Goal: Information Seeking & Learning: Compare options

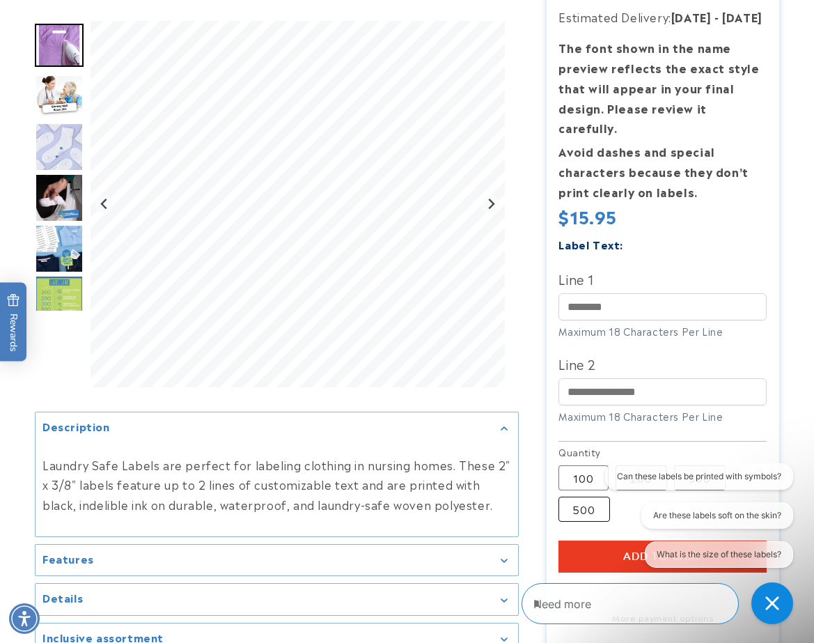
click at [572, 512] on label "500 Variant sold out or unavailable" at bounding box center [584, 508] width 52 height 25
click at [656, 316] on input "Line 1" at bounding box center [662, 306] width 208 height 27
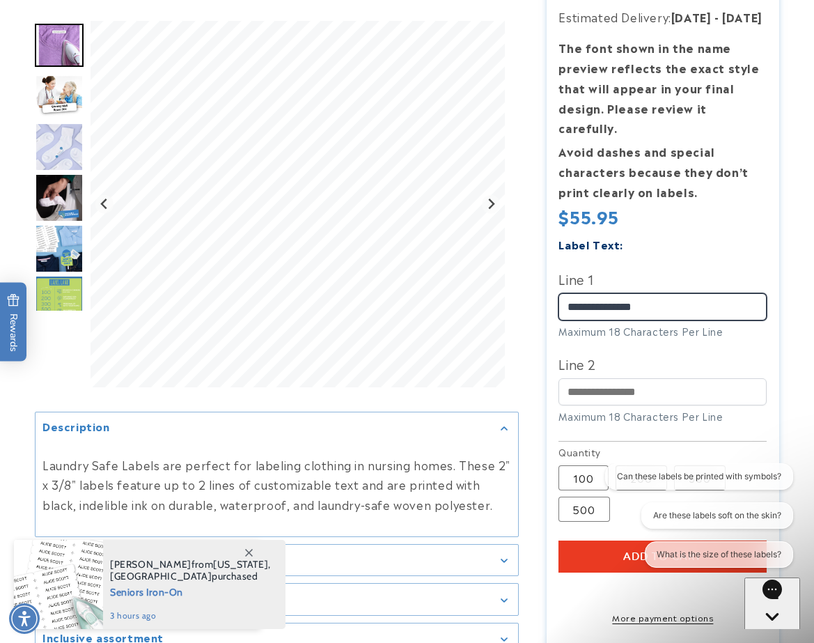
type input "**********"
click at [733, 355] on label "Line 2" at bounding box center [662, 363] width 208 height 22
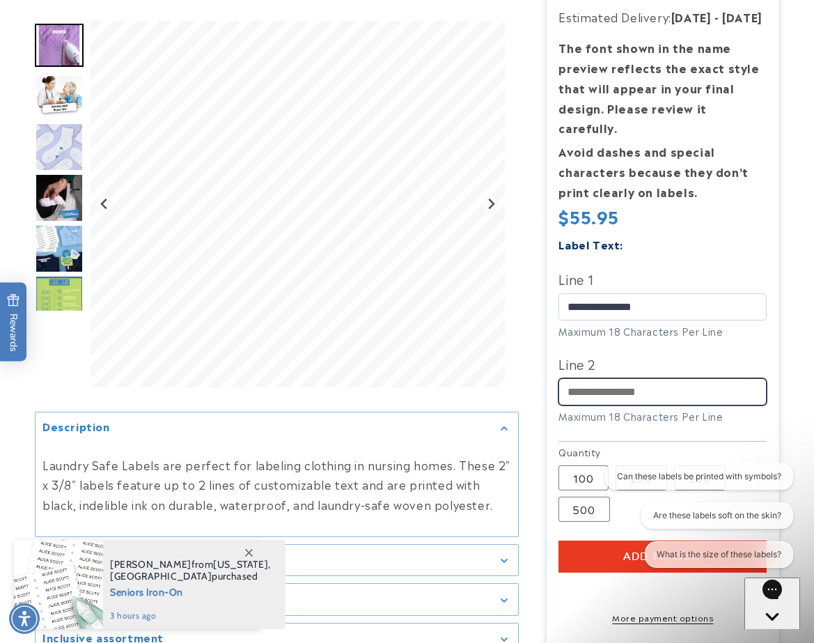
click at [733, 378] on input "Line 2" at bounding box center [662, 391] width 208 height 27
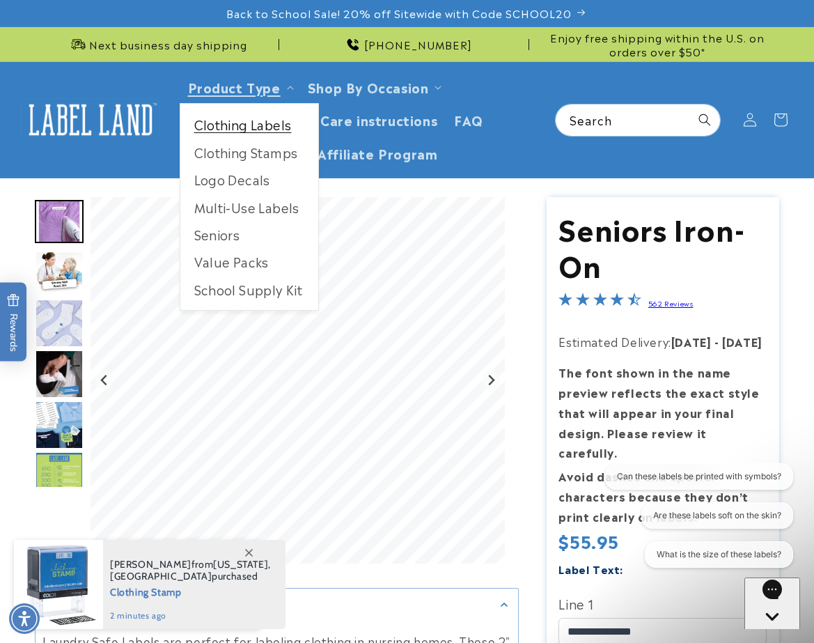
click at [263, 132] on link "Clothing Labels" at bounding box center [249, 124] width 138 height 27
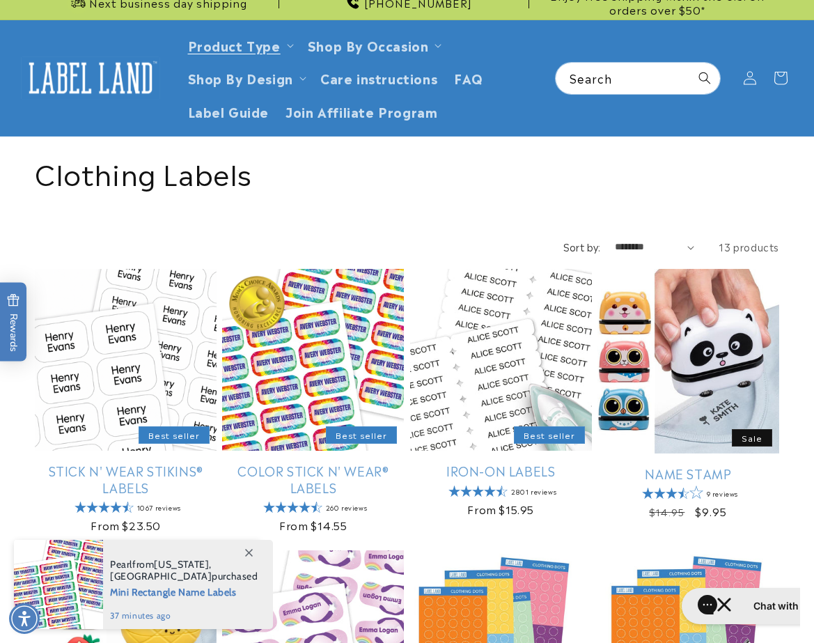
scroll to position [47, 0]
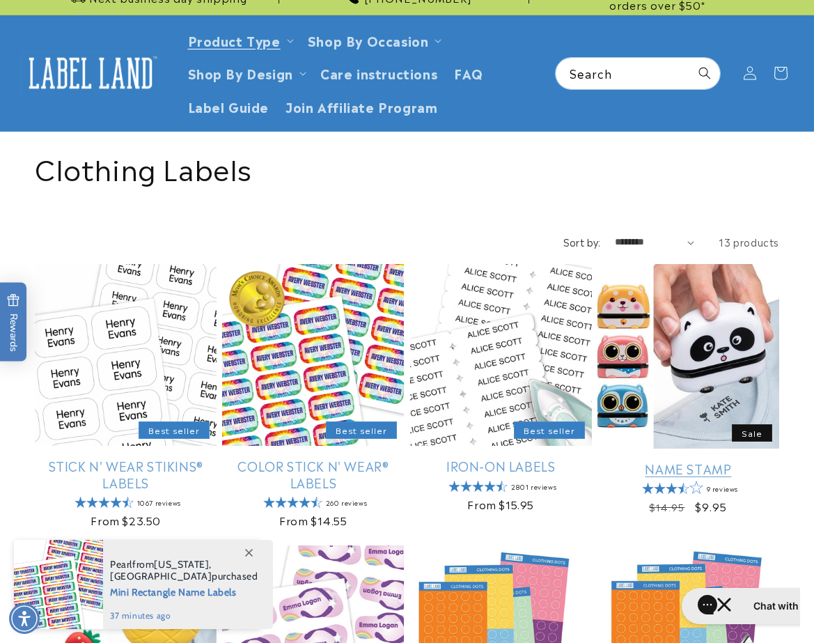
click at [709, 460] on link "Name Stamp" at bounding box center [688, 468] width 182 height 16
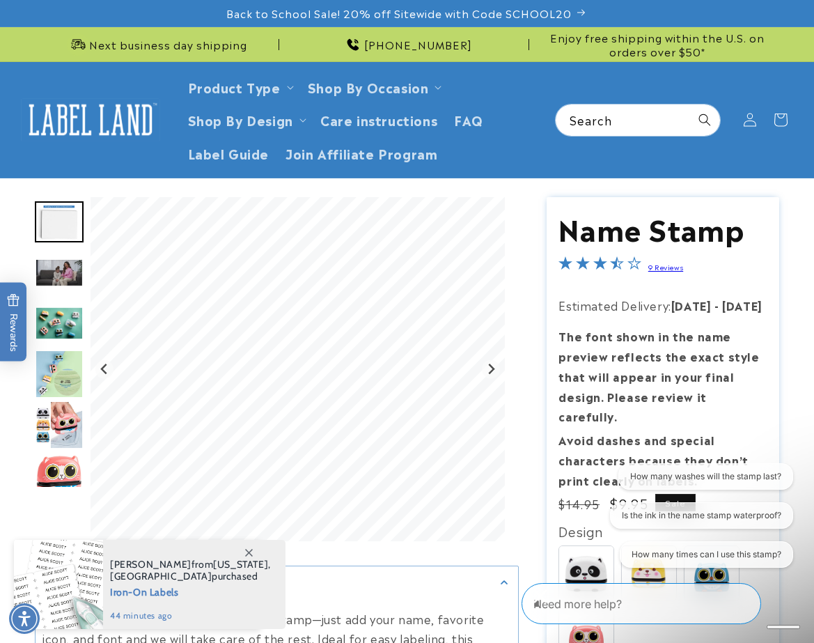
click at [66, 276] on img "Go to slide 3" at bounding box center [59, 272] width 49 height 29
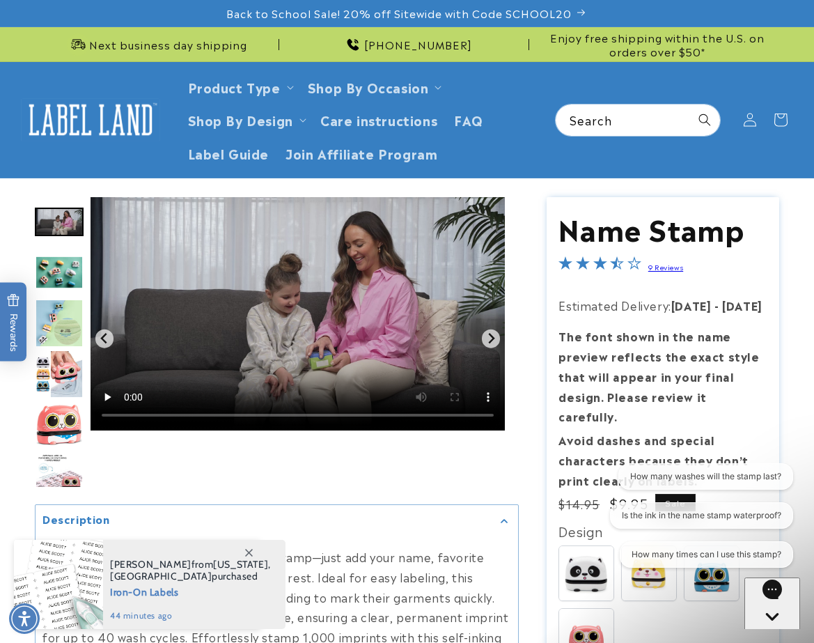
click at [65, 332] on img "Go to slide 5" at bounding box center [59, 323] width 49 height 49
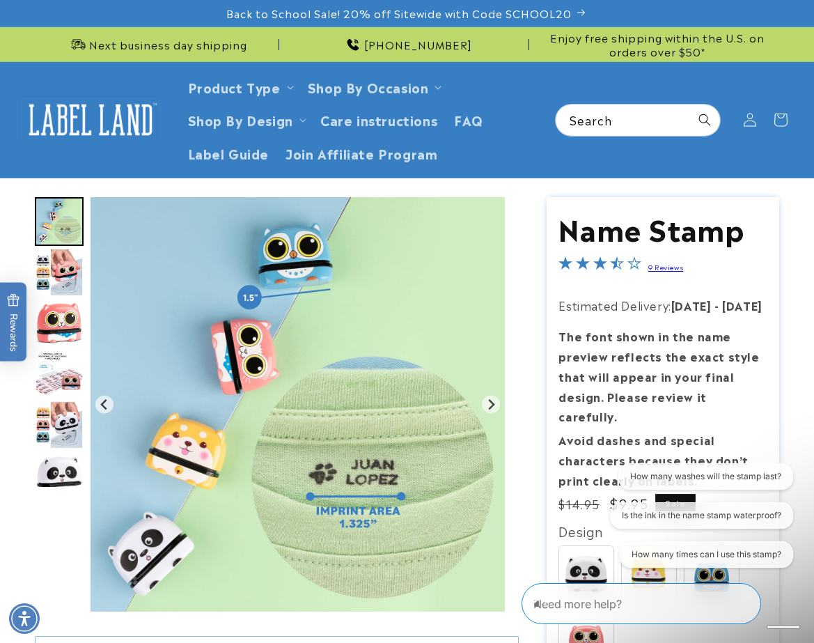
click at [64, 325] on img "Go to slide 7" at bounding box center [59, 322] width 49 height 42
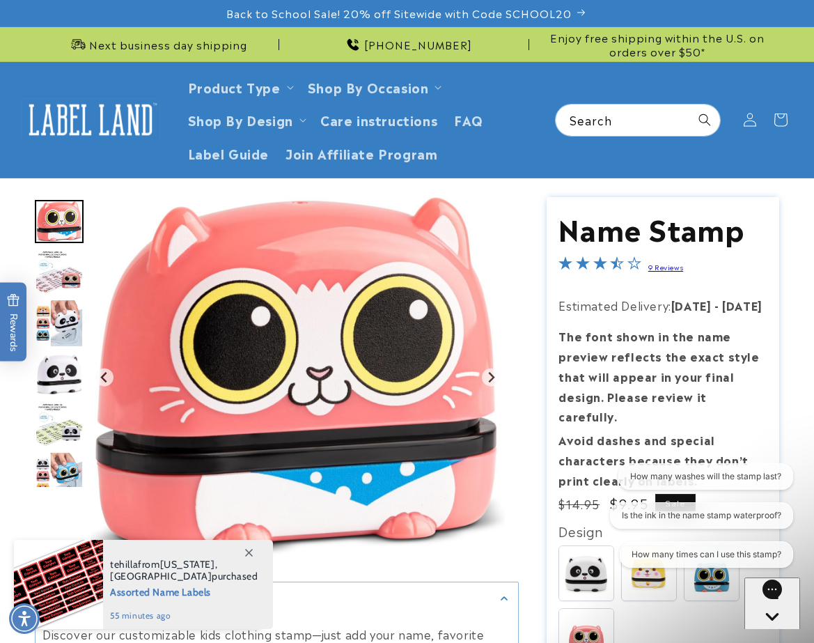
click at [56, 372] on img "Go to slide 10" at bounding box center [59, 374] width 49 height 42
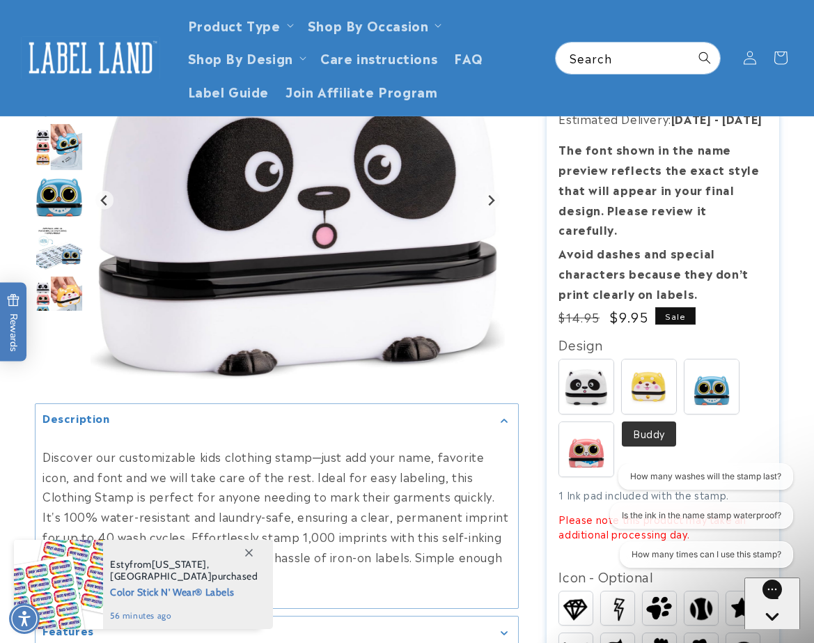
scroll to position [171, 0]
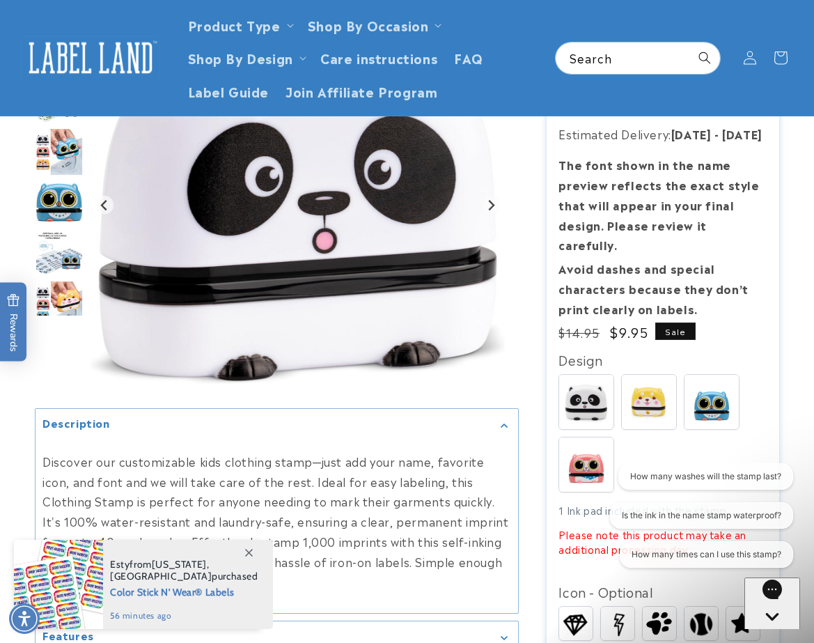
click at [652, 407] on img at bounding box center [649, 402] width 54 height 54
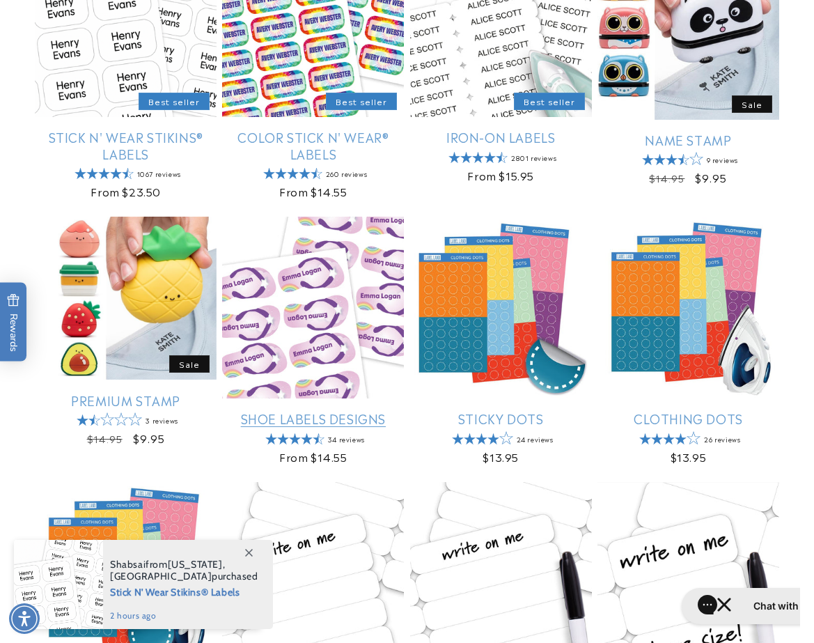
scroll to position [379, 0]
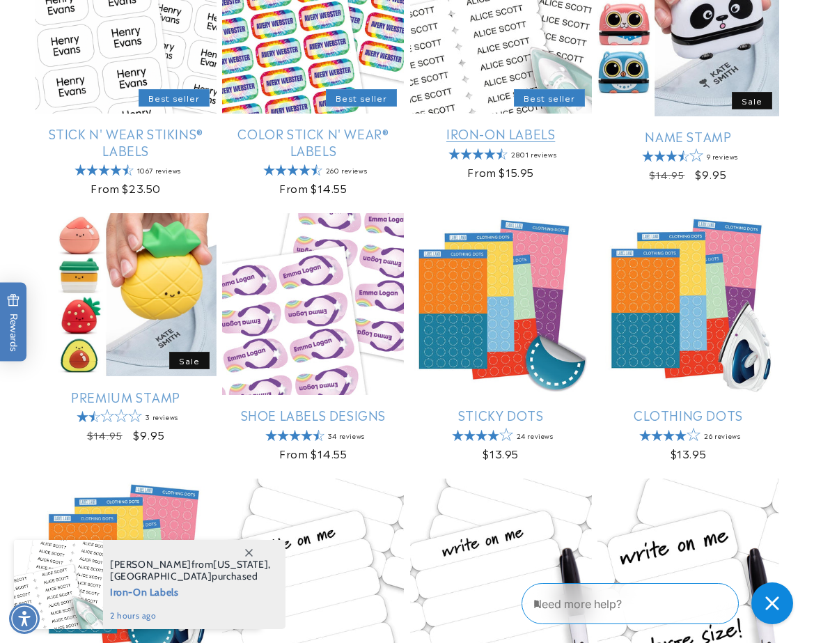
click at [471, 125] on link "Iron-On Labels" at bounding box center [501, 133] width 182 height 16
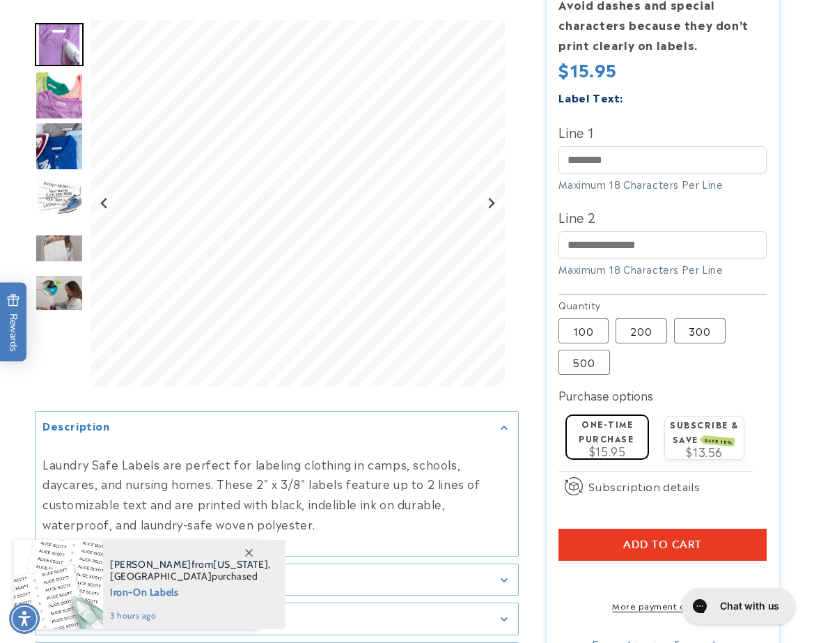
scroll to position [524, 0]
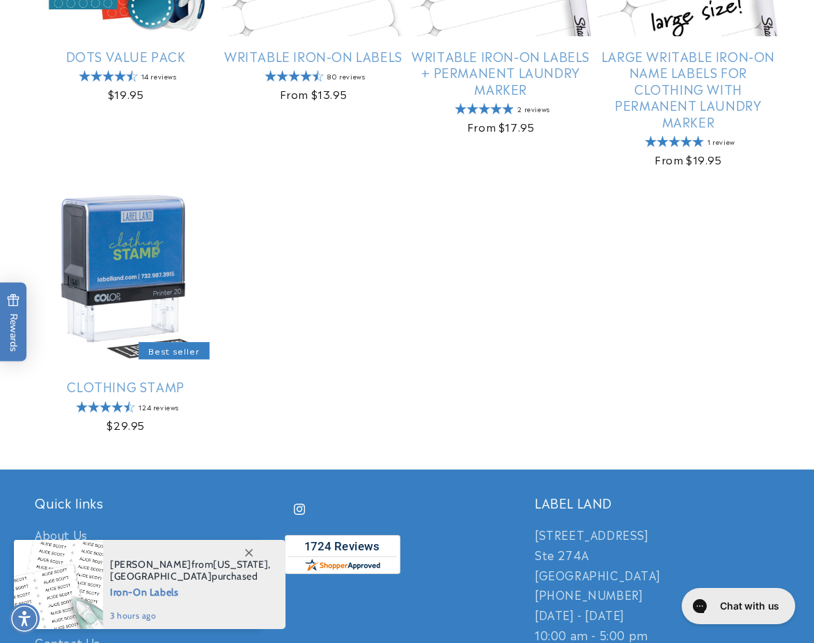
scroll to position [1007, 0]
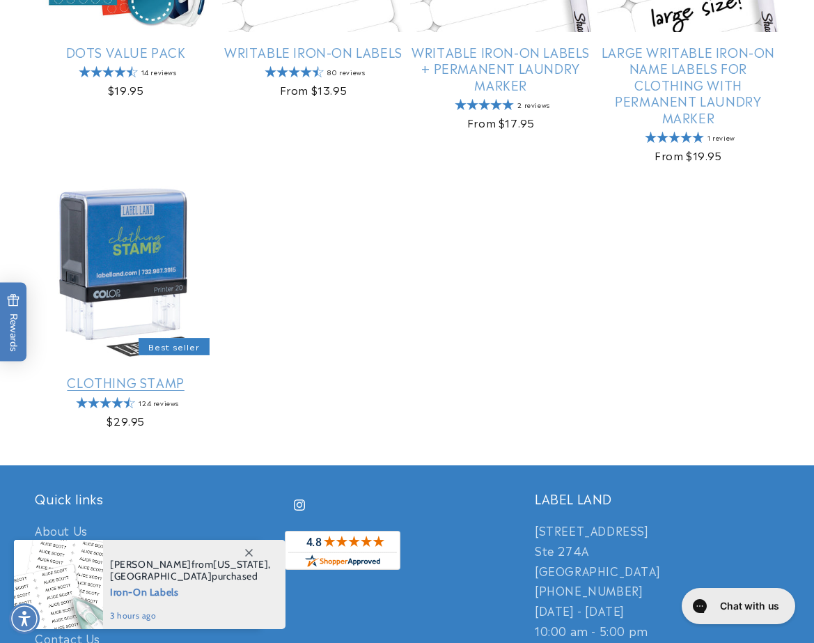
click at [121, 374] on link "Clothing Stamp" at bounding box center [126, 382] width 182 height 16
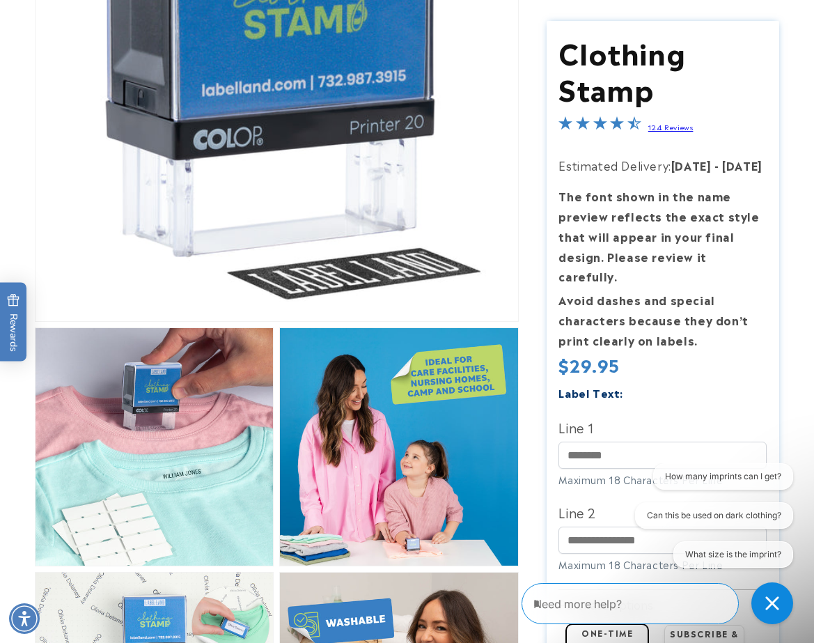
scroll to position [372, 0]
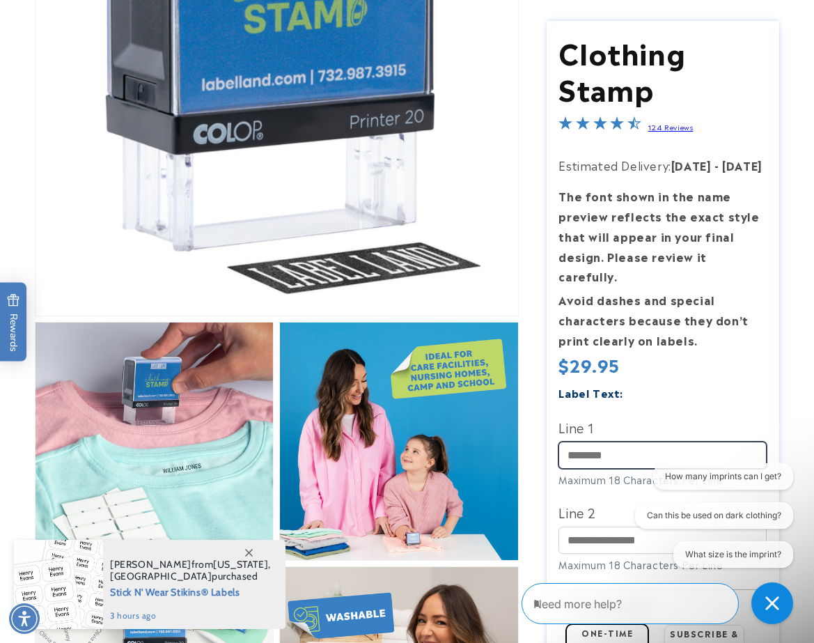
click at [616, 460] on input "Line 1" at bounding box center [662, 454] width 208 height 27
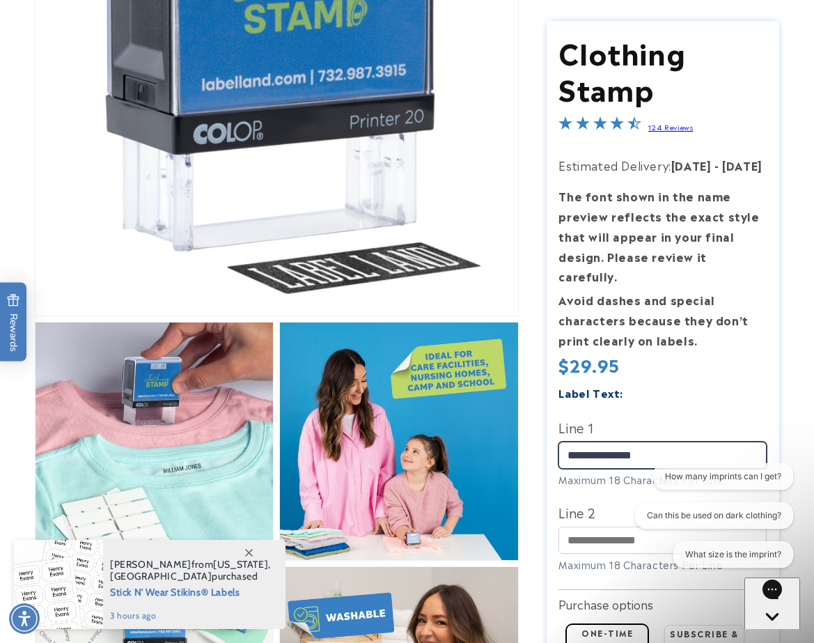
type input "**********"
click at [625, 382] on div "Label Text:" at bounding box center [662, 391] width 208 height 19
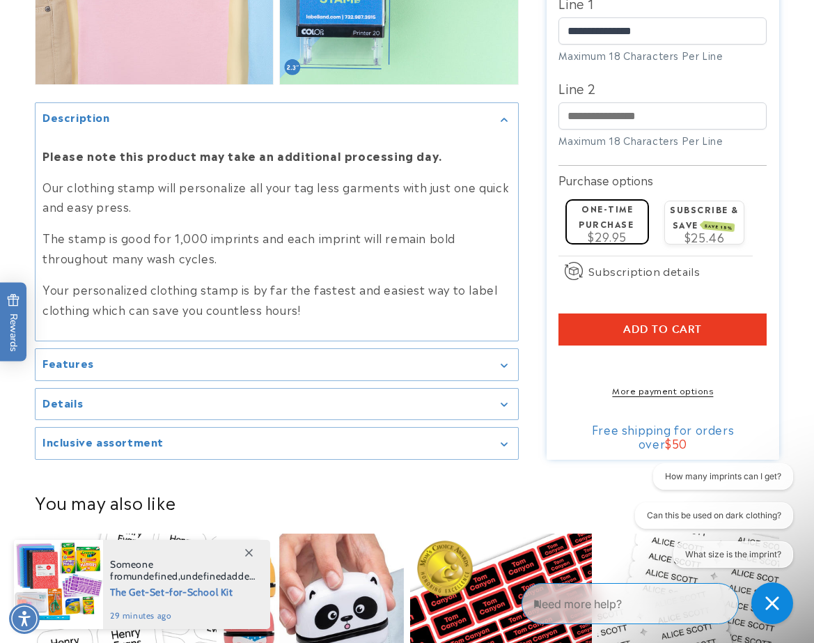
scroll to position [1338, 0]
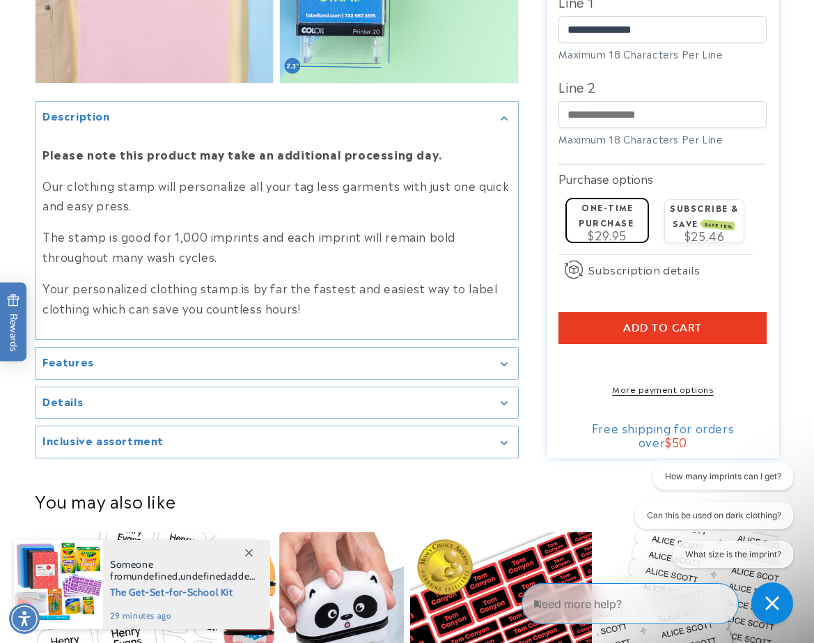
click at [498, 363] on div "Features" at bounding box center [276, 363] width 468 height 10
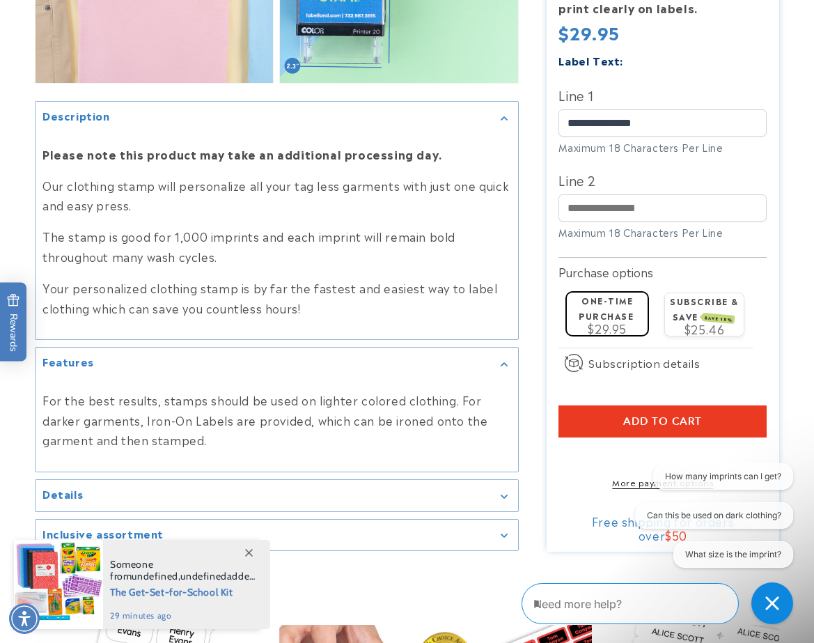
click at [467, 363] on div "Features" at bounding box center [276, 363] width 468 height 10
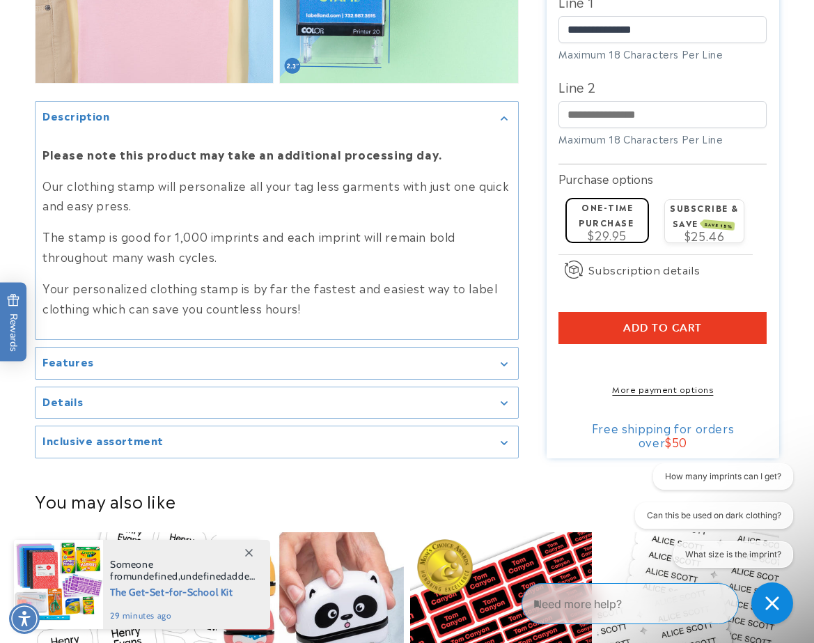
click at [467, 363] on div "Features" at bounding box center [276, 363] width 468 height 10
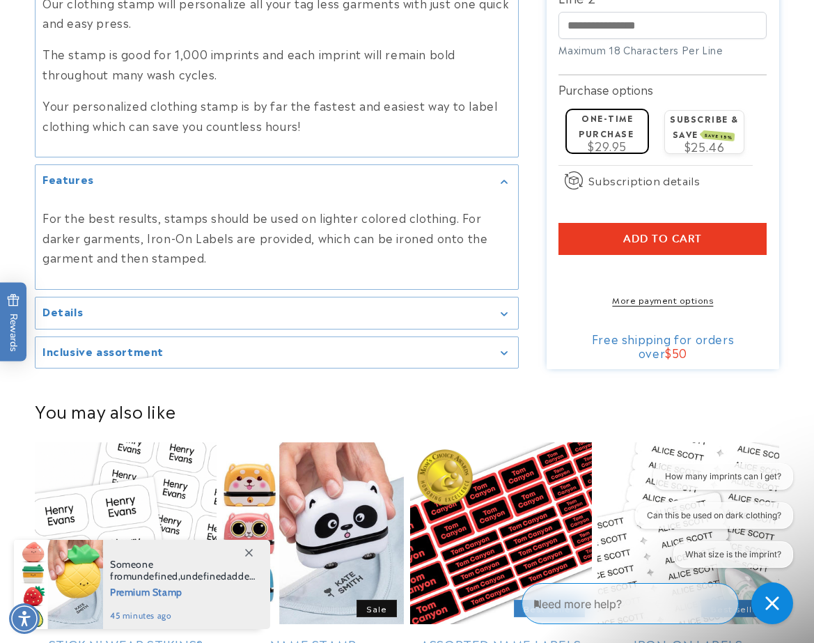
scroll to position [1522, 0]
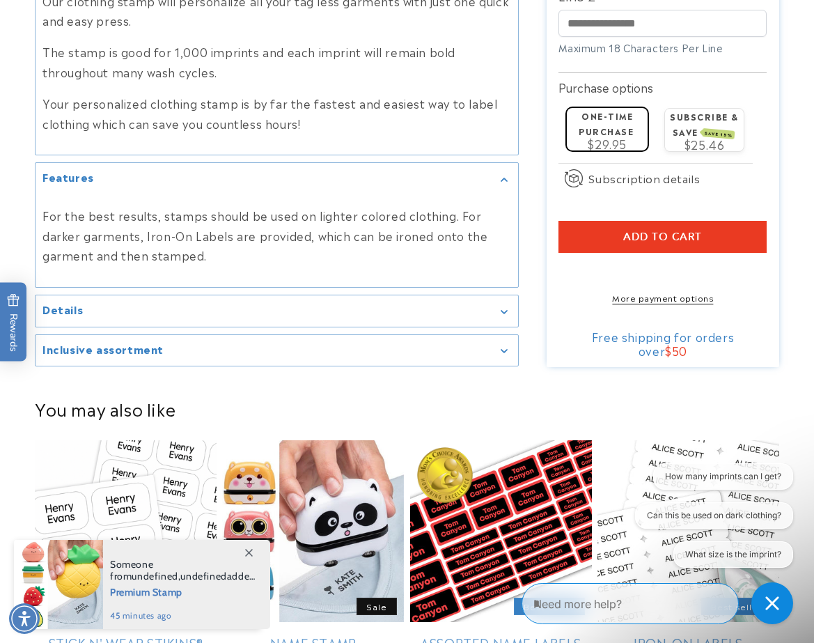
click at [474, 323] on summary "Details" at bounding box center [277, 310] width 482 height 31
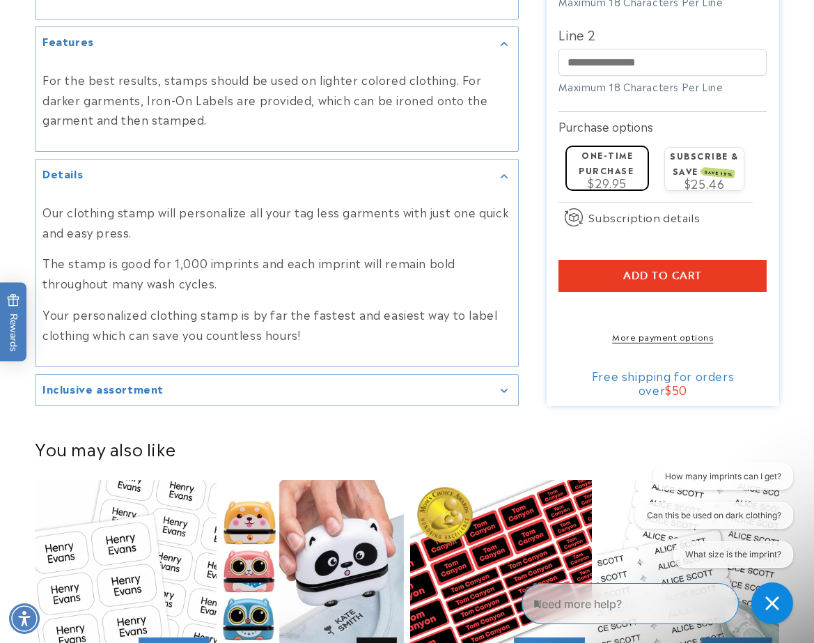
scroll to position [1663, 0]
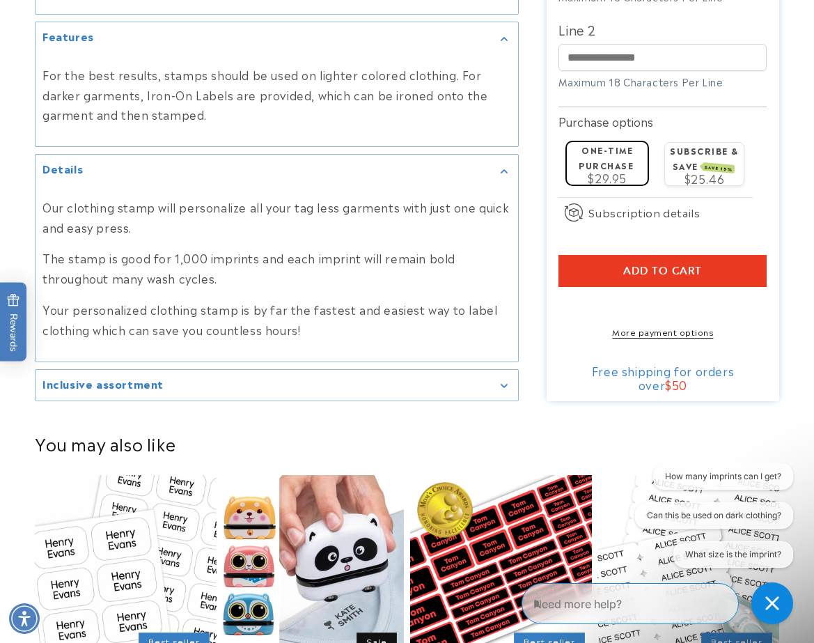
click at [441, 383] on div "Inclusive assortment" at bounding box center [276, 385] width 468 height 10
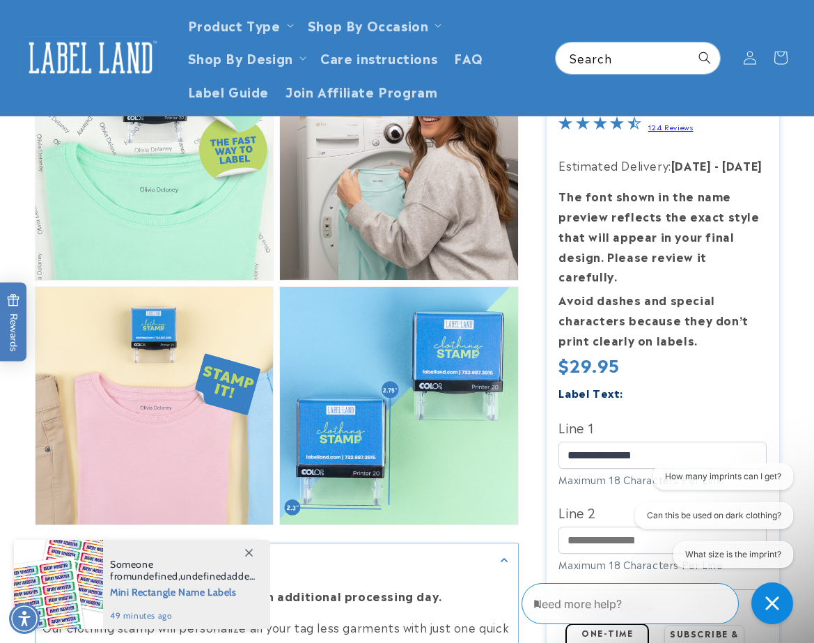
scroll to position [866, 0]
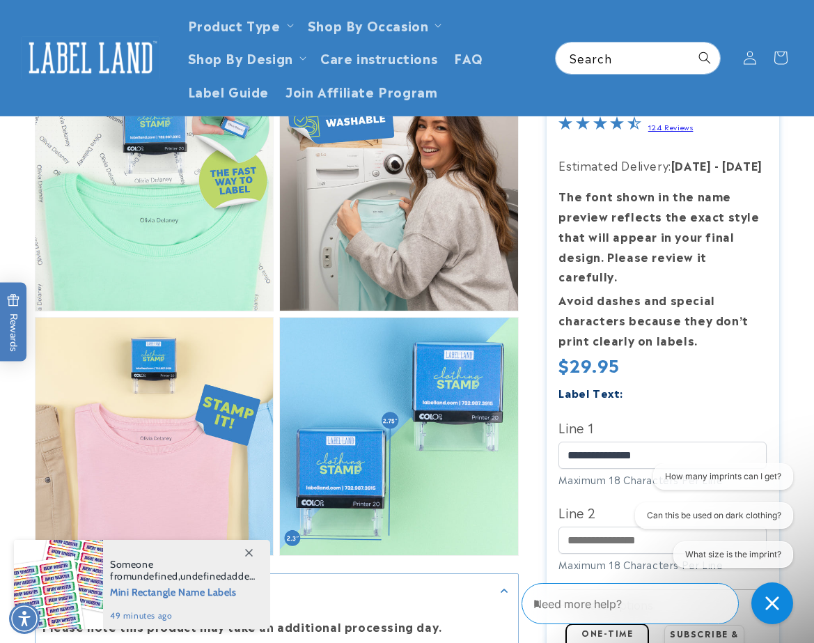
click at [684, 130] on link "124 Reviews" at bounding box center [670, 127] width 45 height 10
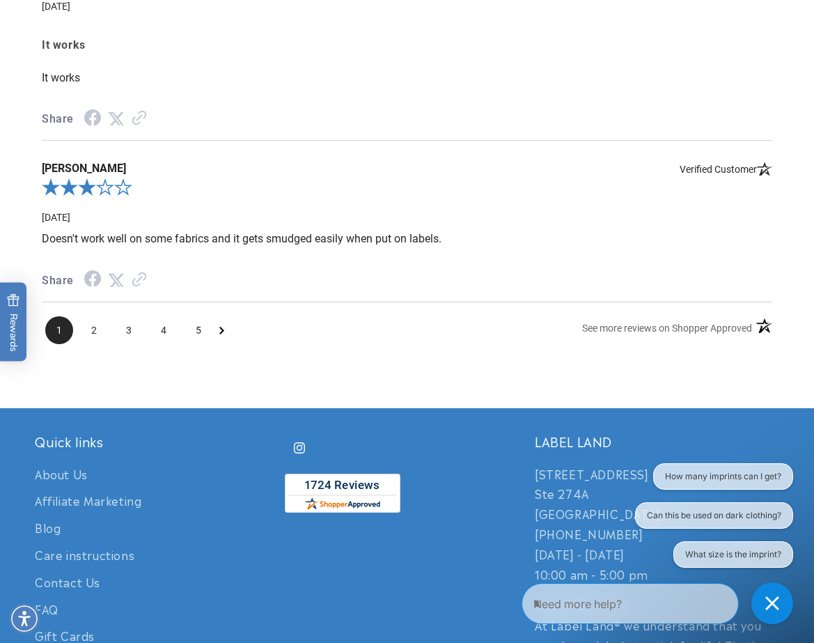
scroll to position [2972, 0]
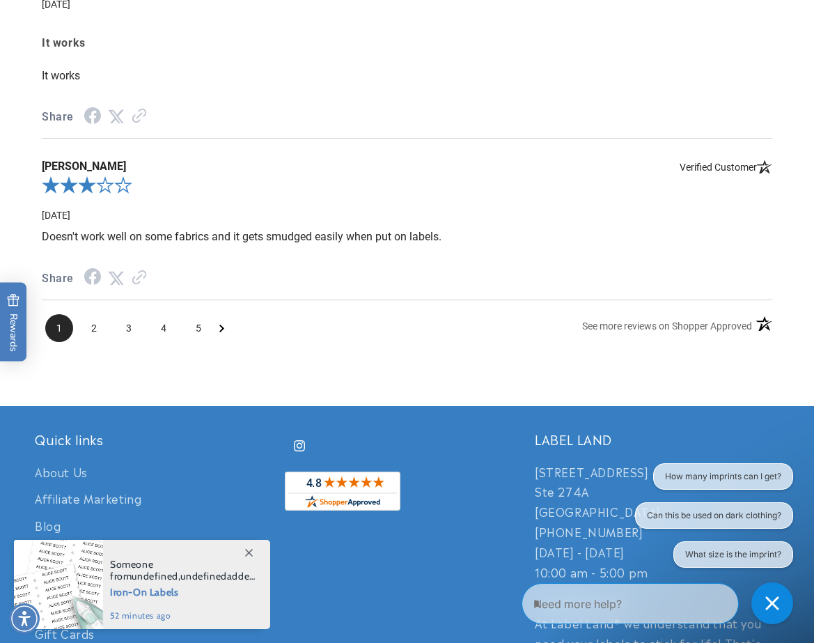
click at [217, 326] on ul "1 2 3 4 5" at bounding box center [135, 328] width 186 height 28
click at [221, 329] on icon "Next Page" at bounding box center [221, 328] width 5 height 8
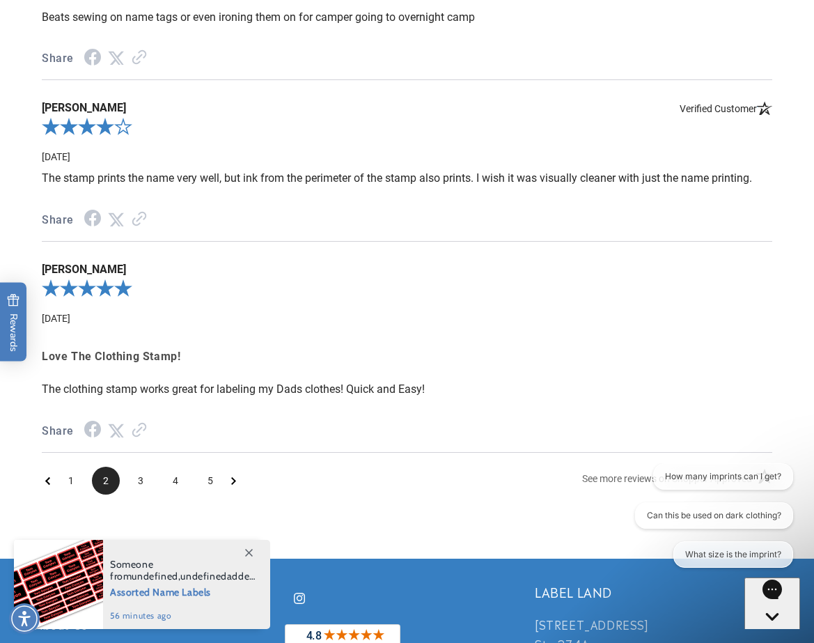
scroll to position [2824, 0]
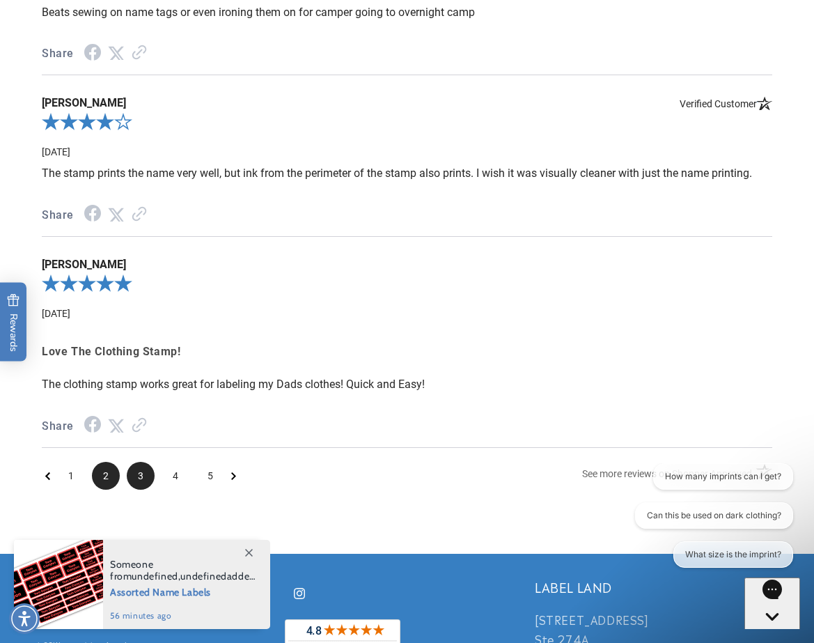
click at [143, 478] on span "3" at bounding box center [141, 476] width 28 height 28
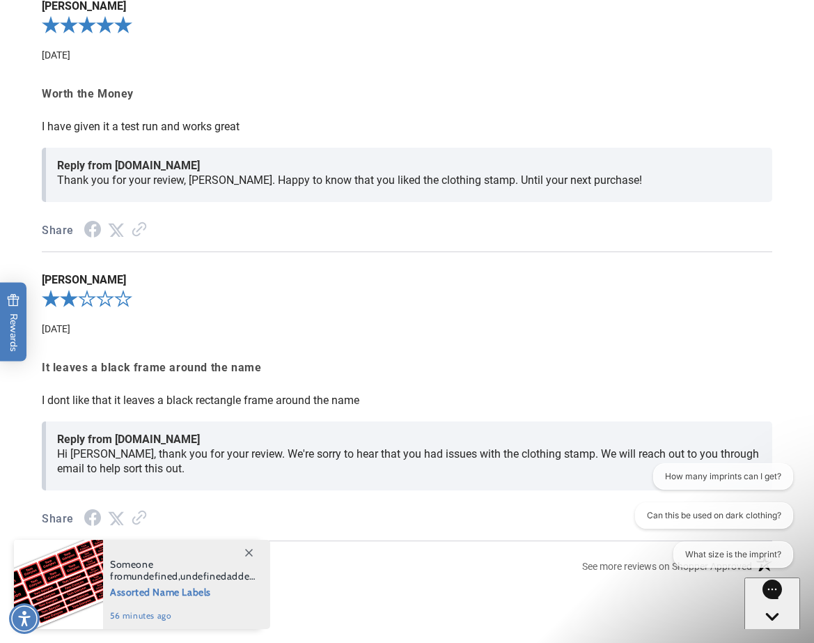
scroll to position [2986, 0]
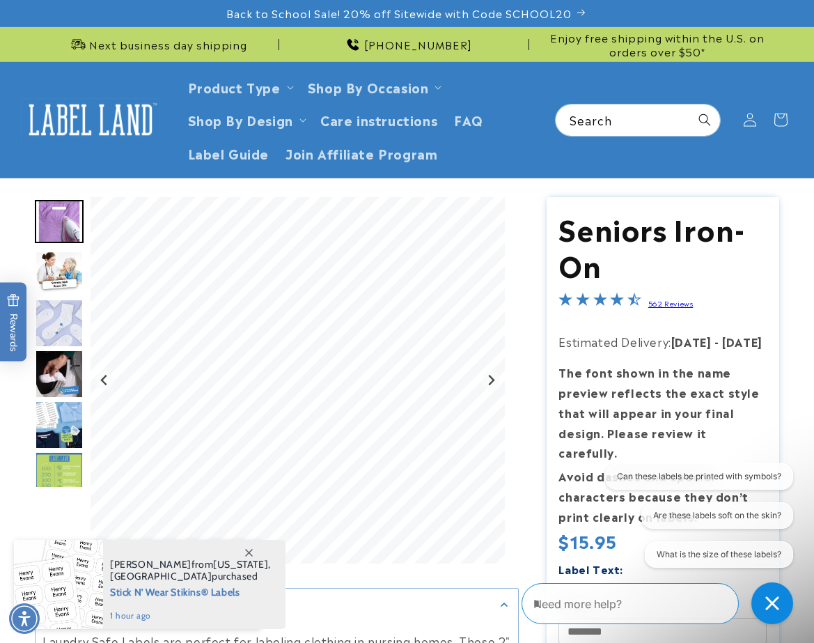
drag, startPoint x: 528, startPoint y: 211, endPoint x: 503, endPoint y: 173, distance: 45.2
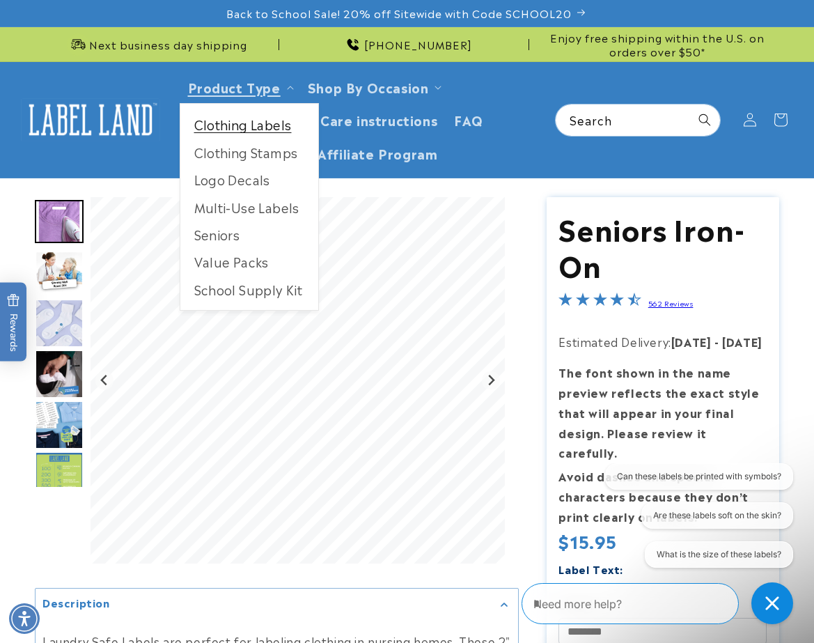
click at [262, 125] on link "Clothing Labels" at bounding box center [249, 124] width 138 height 27
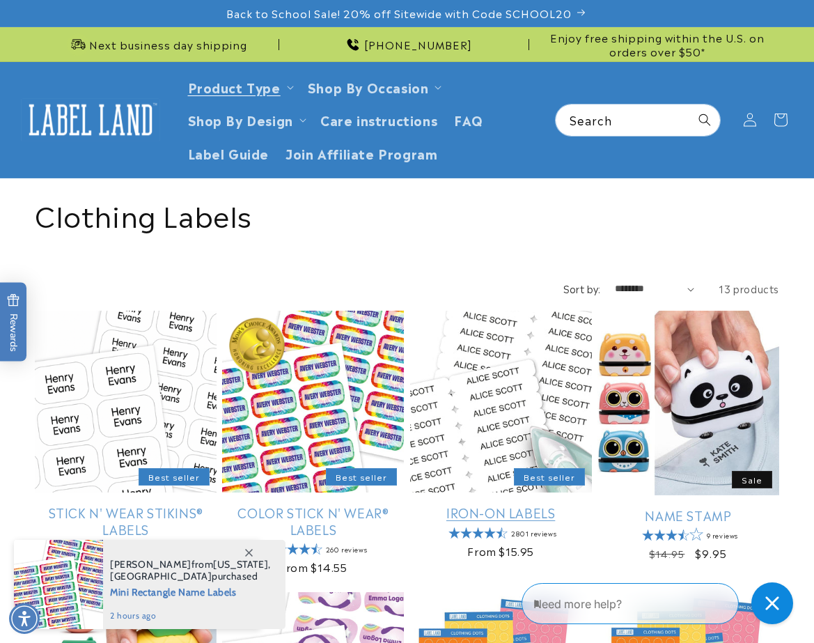
click at [480, 504] on link "Iron-On Labels" at bounding box center [501, 512] width 182 height 16
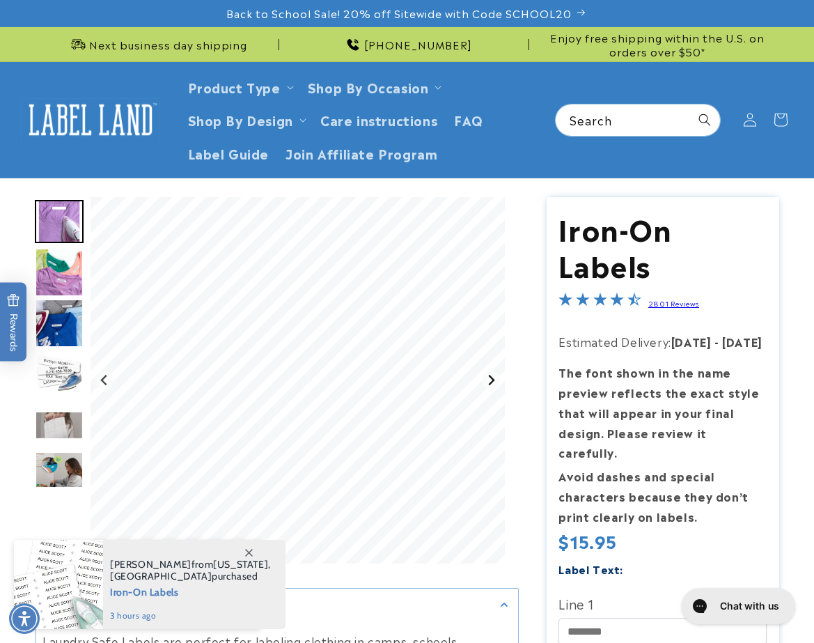
click at [489, 380] on icon "Next slide" at bounding box center [490, 380] width 11 height 11
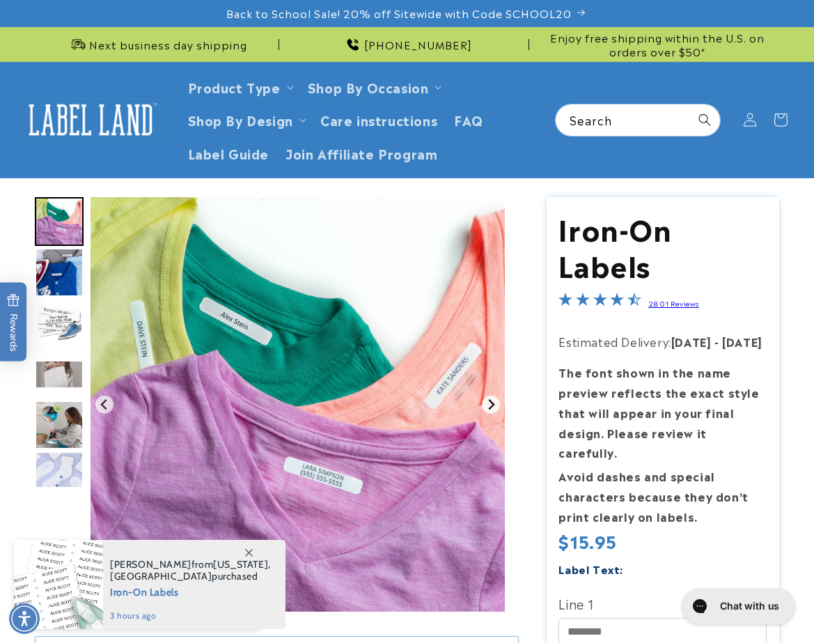
click at [490, 403] on icon "Next slide" at bounding box center [490, 404] width 11 height 11
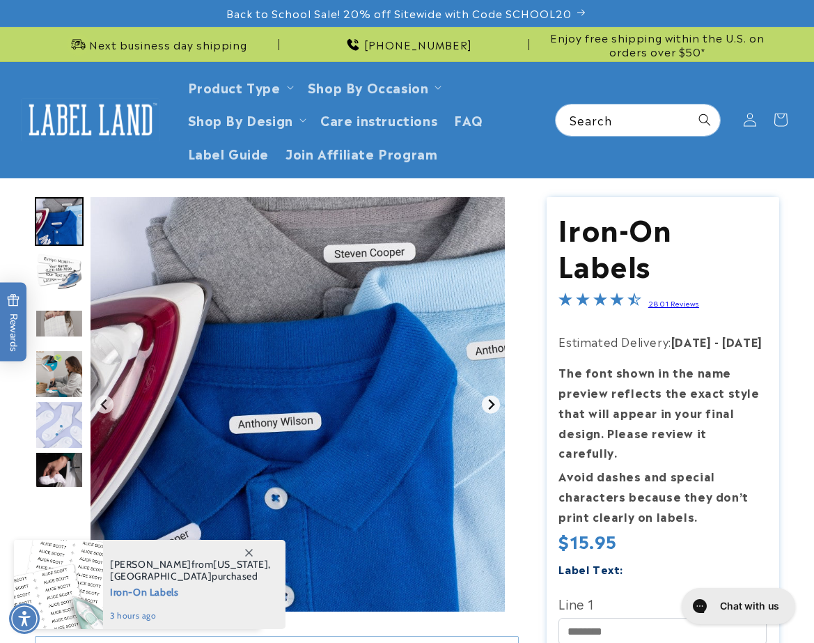
click at [490, 403] on icon "Next slide" at bounding box center [490, 404] width 11 height 11
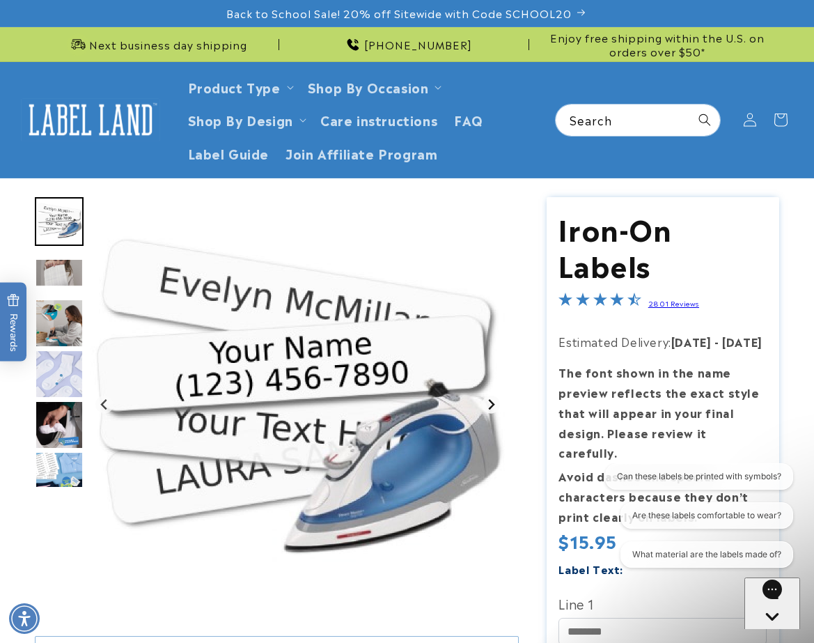
click at [490, 403] on icon "Next slide" at bounding box center [490, 404] width 11 height 11
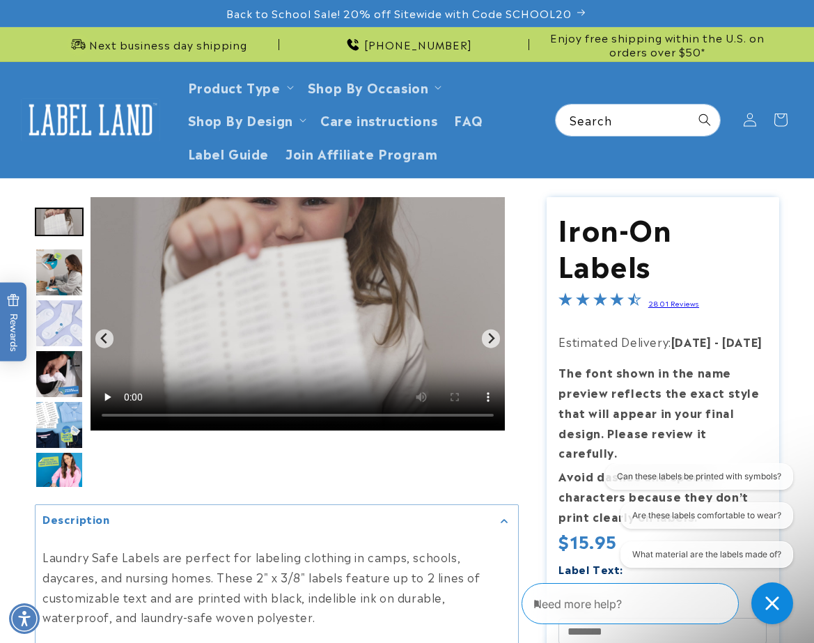
drag, startPoint x: 448, startPoint y: 446, endPoint x: 465, endPoint y: 423, distance: 28.4
click at [450, 445] on div "Gallery Viewer" at bounding box center [297, 338] width 414 height 282
click at [494, 342] on icon "Next slide" at bounding box center [490, 338] width 11 height 11
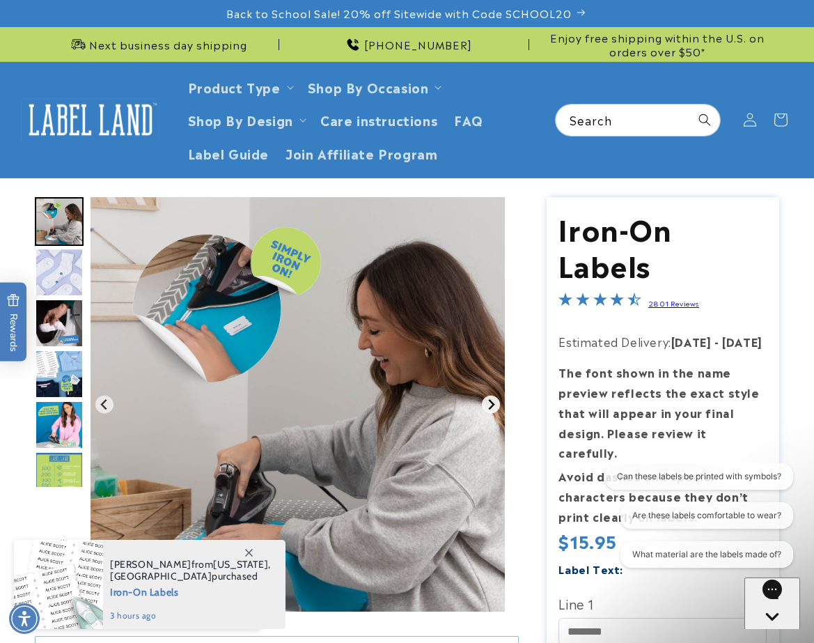
click at [490, 409] on icon "Next slide" at bounding box center [490, 404] width 11 height 11
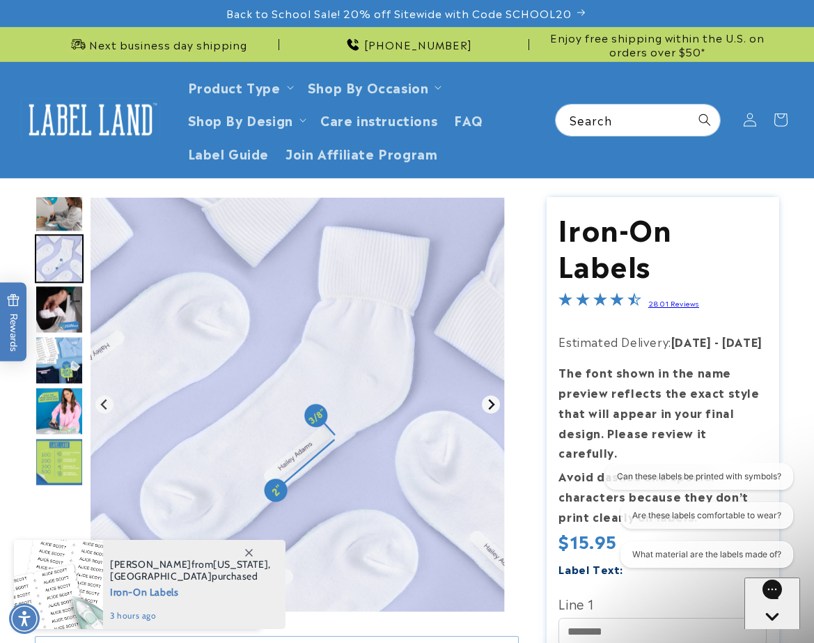
click at [494, 403] on icon "Next slide" at bounding box center [490, 404] width 11 height 11
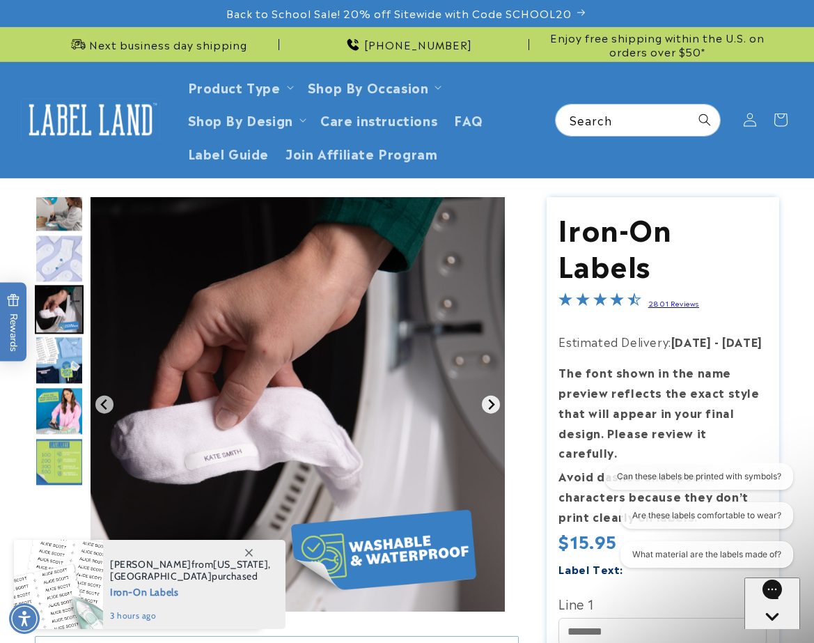
click at [494, 403] on icon "Next slide" at bounding box center [490, 404] width 11 height 11
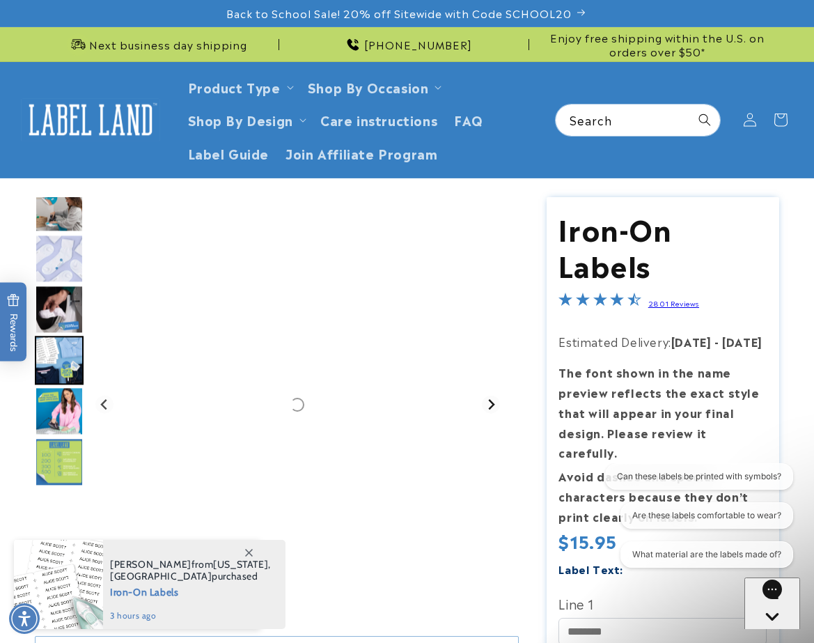
click at [491, 403] on icon "Next slide" at bounding box center [491, 404] width 6 height 10
